Goal: Task Accomplishment & Management: Complete application form

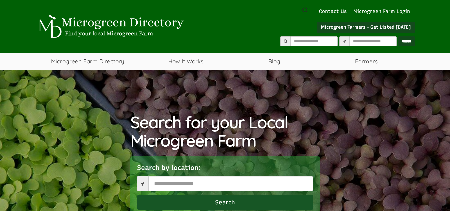
click at [184, 60] on link "How It Works" at bounding box center [185, 61] width 91 height 17
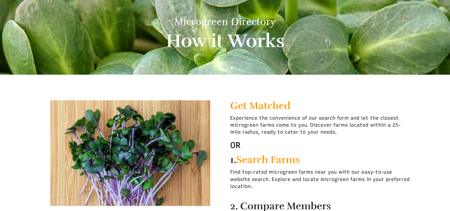
scroll to position [93, 0]
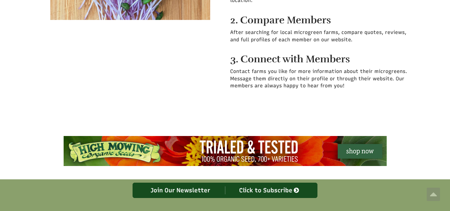
select select "Language Translate Widget"
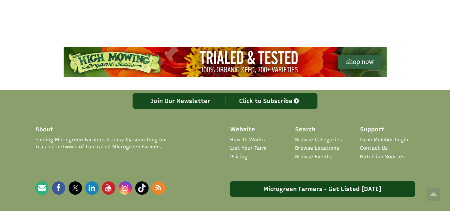
scroll to position [410, 0]
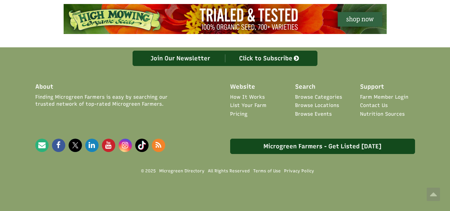
click at [253, 107] on link "List Your Farm" at bounding box center [248, 105] width 36 height 7
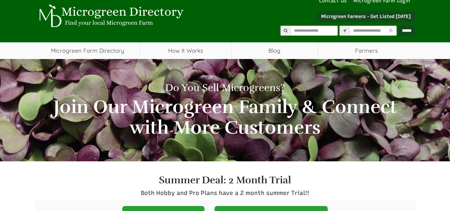
select select "Language Translate Widget"
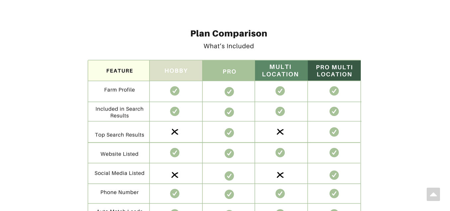
scroll to position [1359, 0]
